Goal: Book appointment/travel/reservation

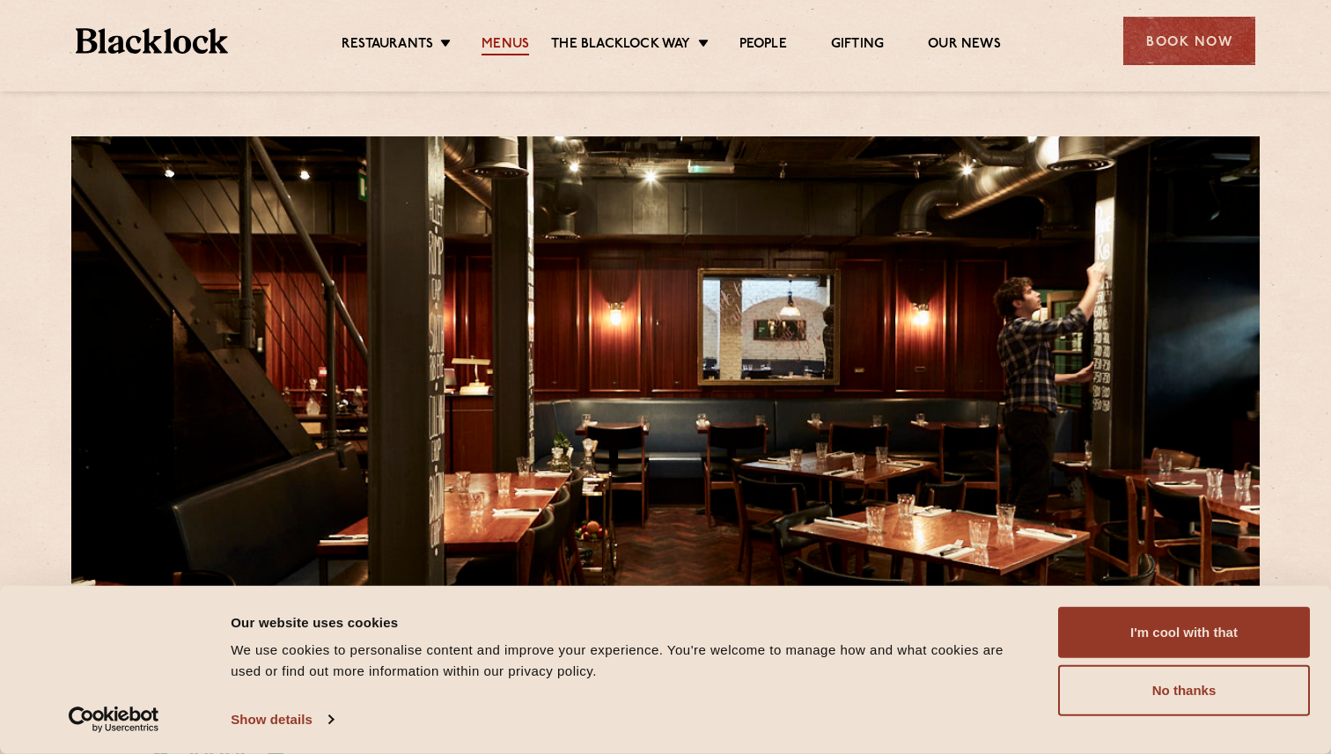
click at [503, 40] on link "Menus" at bounding box center [506, 45] width 48 height 19
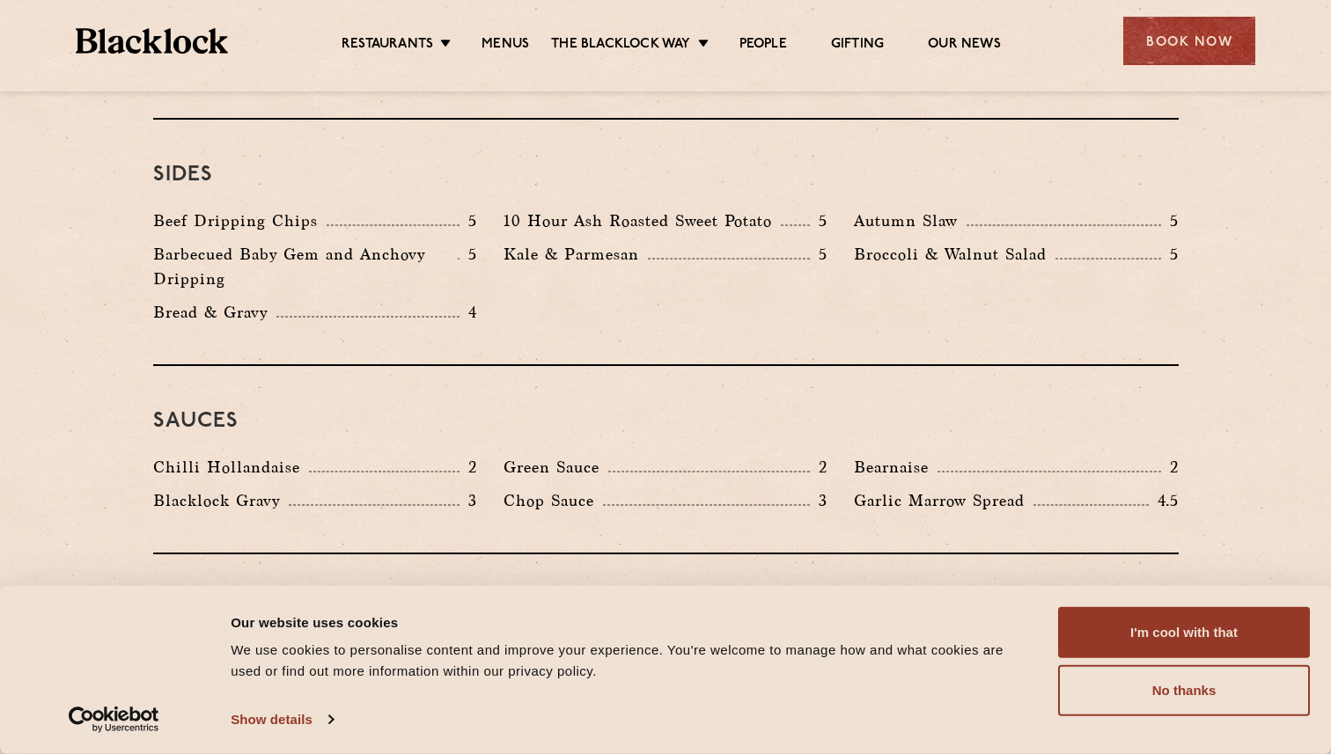
scroll to position [3047, 0]
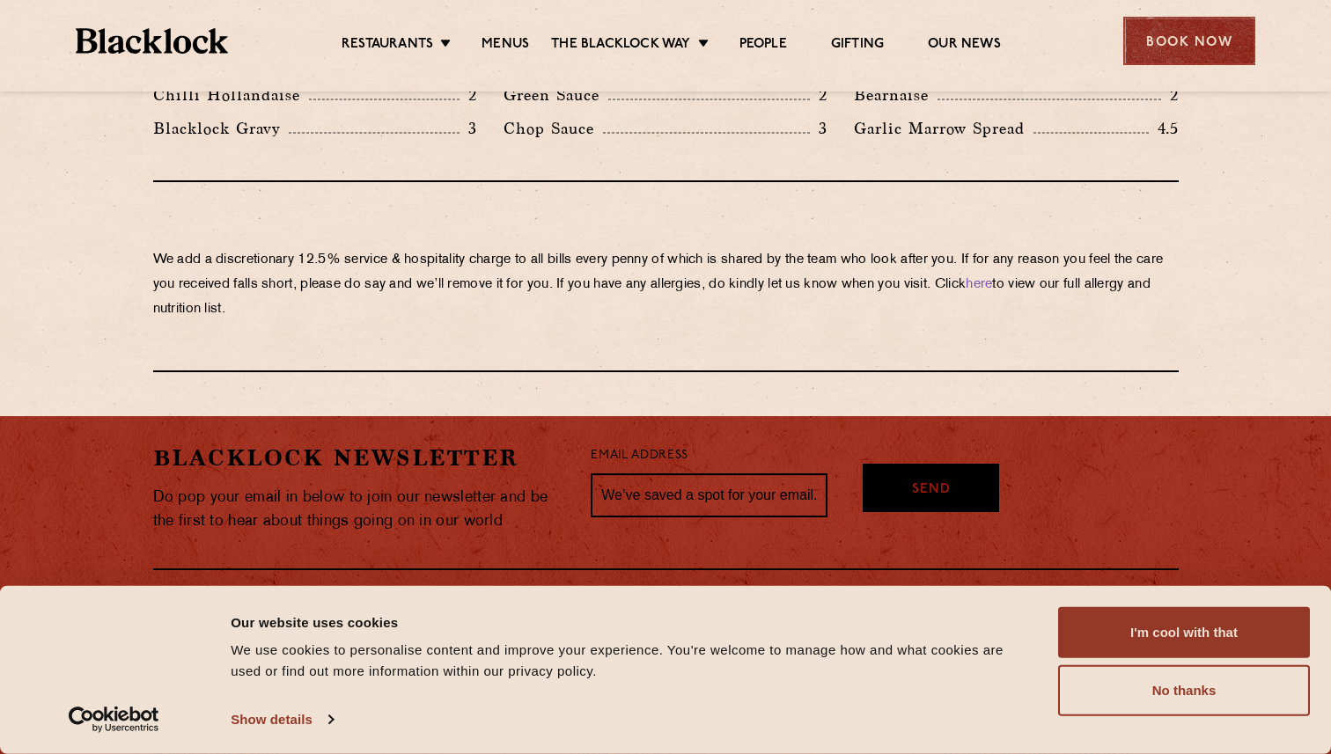
click at [1163, 52] on div "Book Now" at bounding box center [1189, 41] width 132 height 48
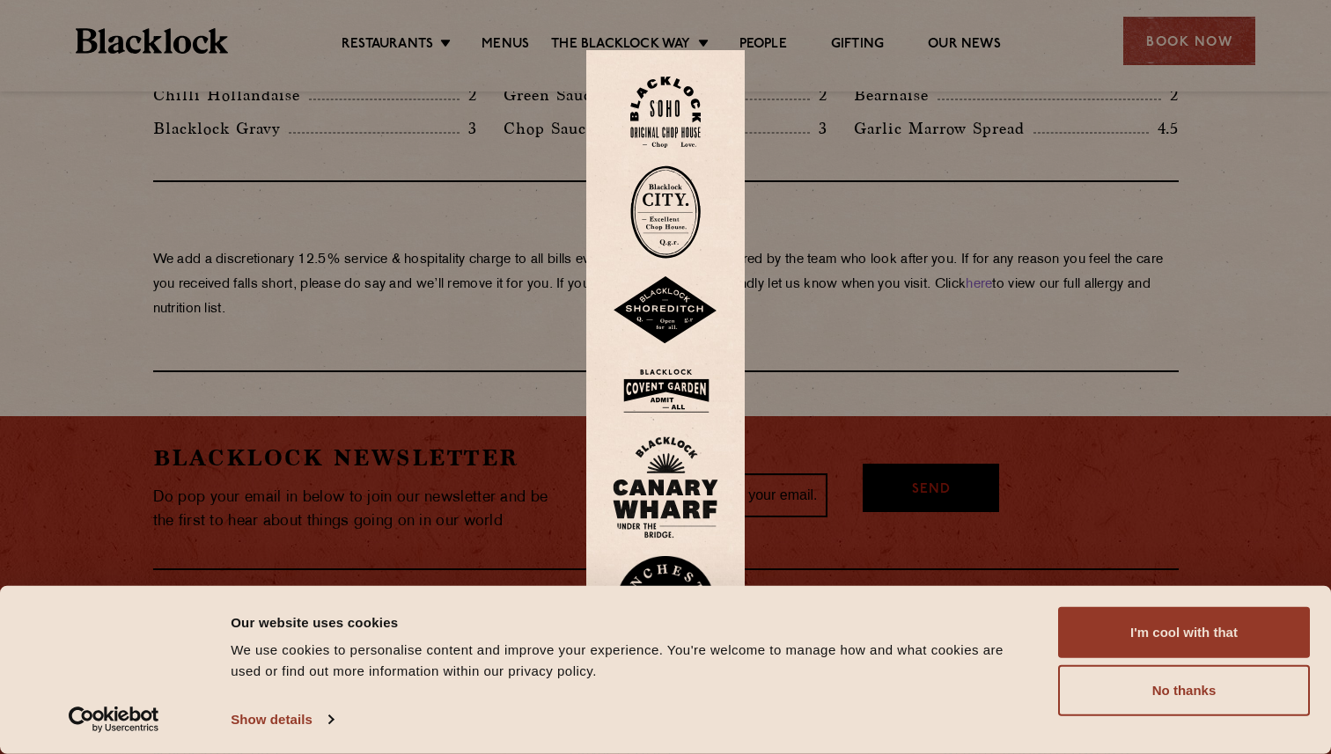
click at [659, 105] on img at bounding box center [665, 112] width 70 height 71
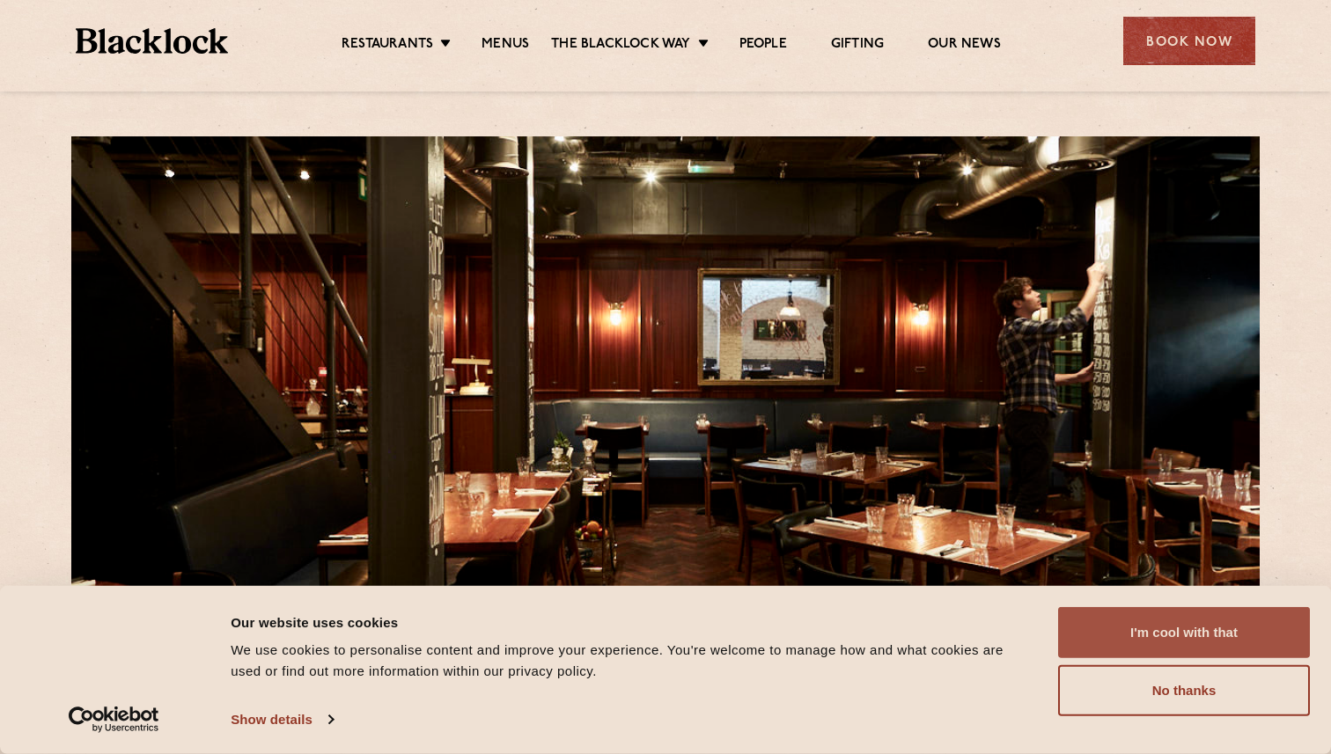
click at [1168, 630] on button "I'm cool with that" at bounding box center [1184, 632] width 252 height 51
